Goal: Navigation & Orientation: Find specific page/section

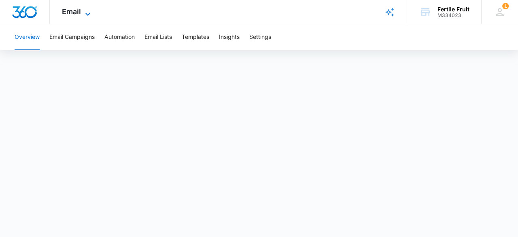
click at [74, 11] on span "Email" at bounding box center [71, 11] width 19 height 9
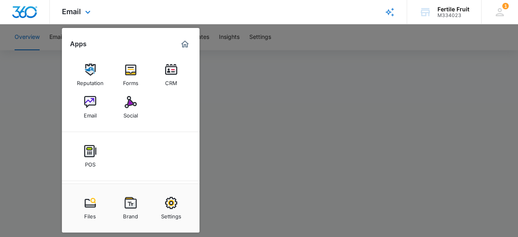
click at [90, 194] on img at bounding box center [90, 200] width 12 height 12
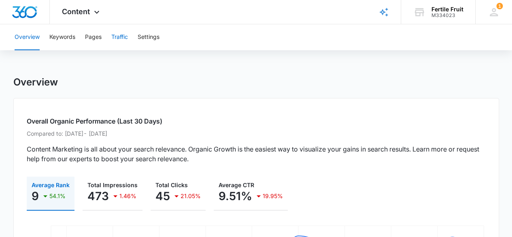
click at [125, 37] on button "Traffic" at bounding box center [119, 37] width 17 height 26
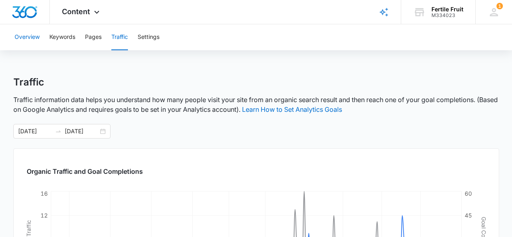
click at [35, 36] on button "Overview" at bounding box center [27, 37] width 25 height 26
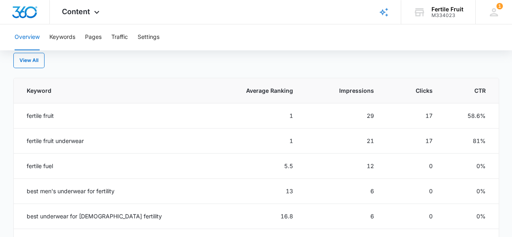
scroll to position [329, 0]
